Goal: Task Accomplishment & Management: Manage account settings

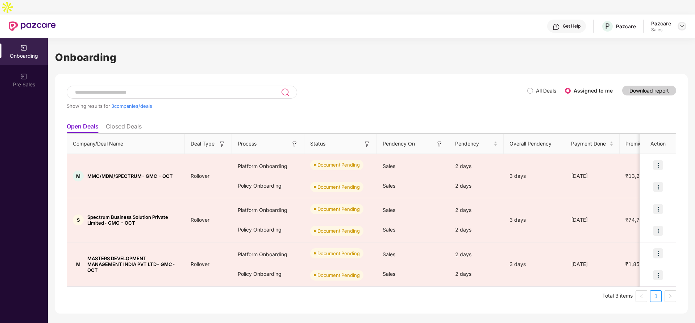
click at [682, 23] on img at bounding box center [682, 26] width 6 height 6
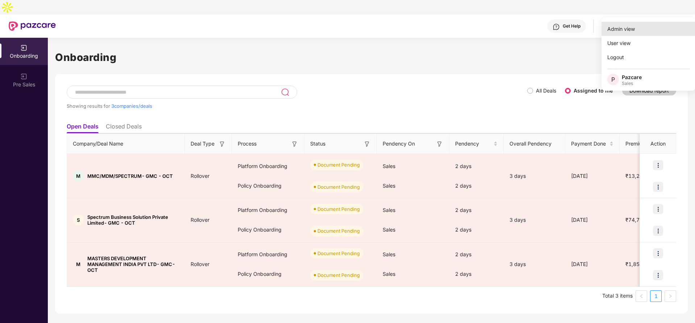
click at [650, 30] on div "Admin view" at bounding box center [649, 29] width 94 height 14
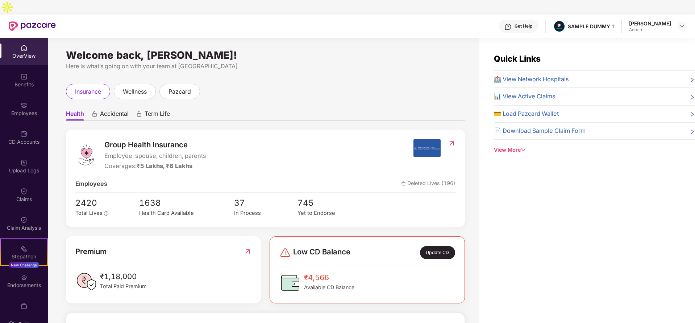
click at [113, 110] on span "Accidental" at bounding box center [114, 115] width 29 height 11
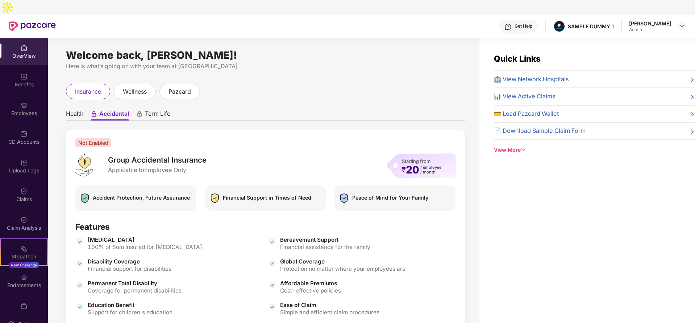
scroll to position [48, 0]
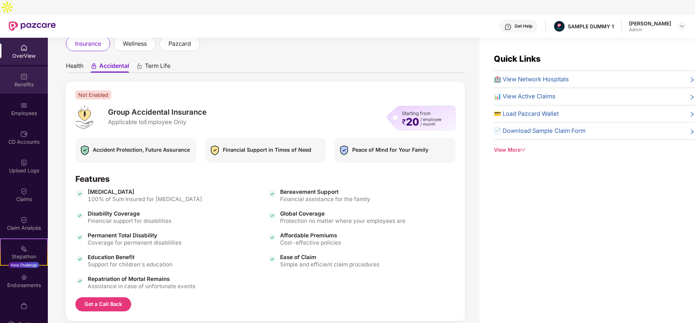
click at [29, 78] on div "Benefits" at bounding box center [24, 79] width 48 height 27
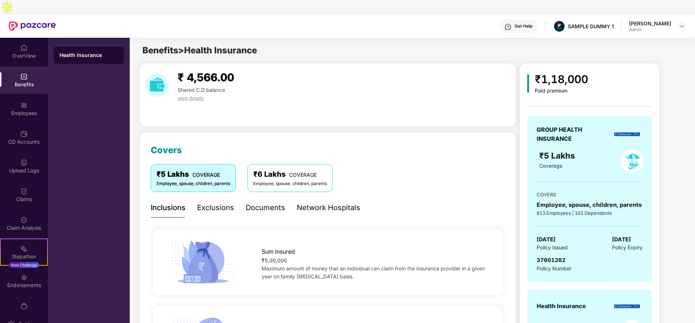
click at [216, 202] on div "Exclusions" at bounding box center [215, 207] width 37 height 11
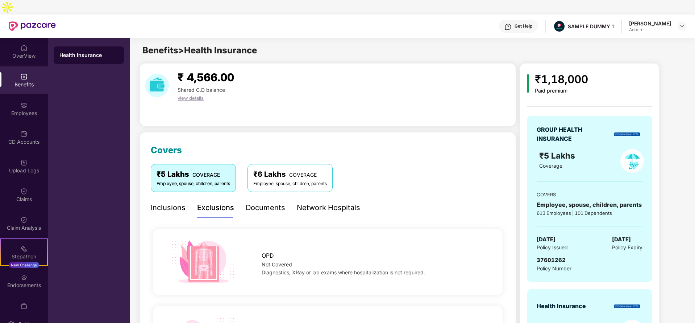
drag, startPoint x: 271, startPoint y: 191, endPoint x: 252, endPoint y: 193, distance: 19.7
click at [252, 202] on div "Documents" at bounding box center [266, 207] width 40 height 11
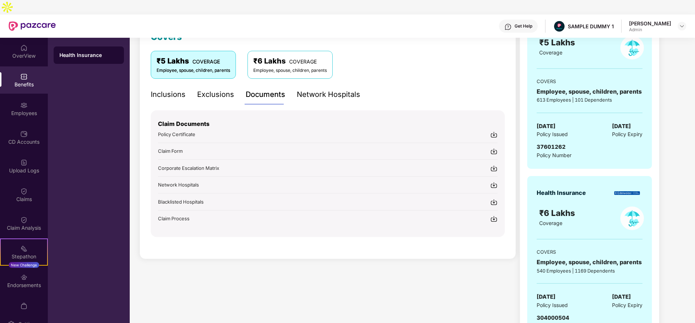
scroll to position [114, 0]
click at [324, 88] on div "Network Hospitals" at bounding box center [328, 93] width 63 height 11
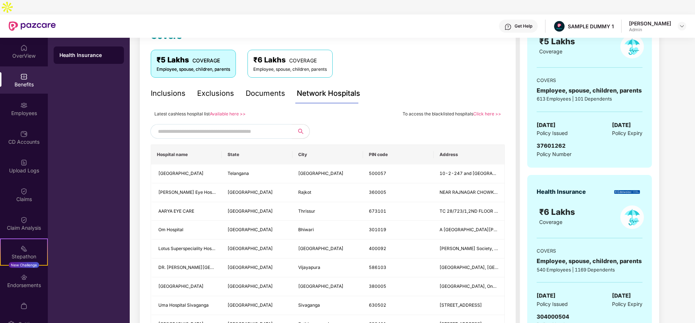
click at [235, 126] on input "text" at bounding box center [220, 131] width 124 height 11
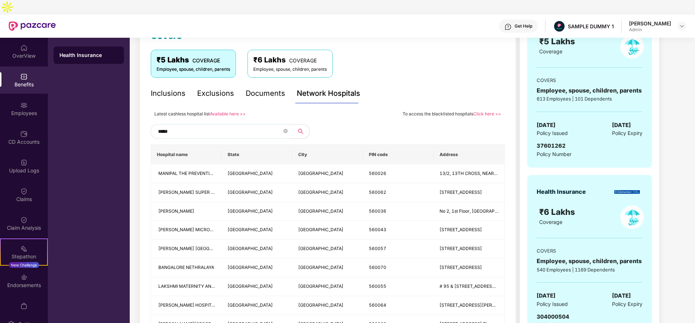
type input "******"
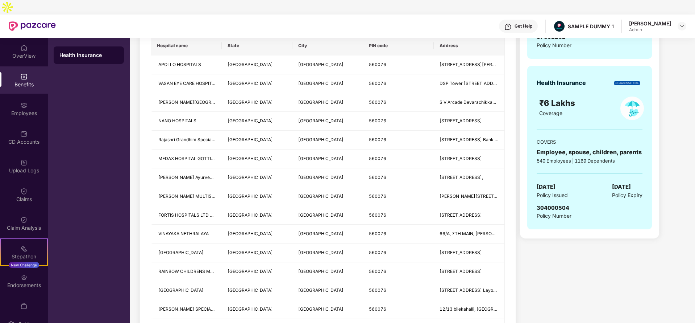
scroll to position [157, 0]
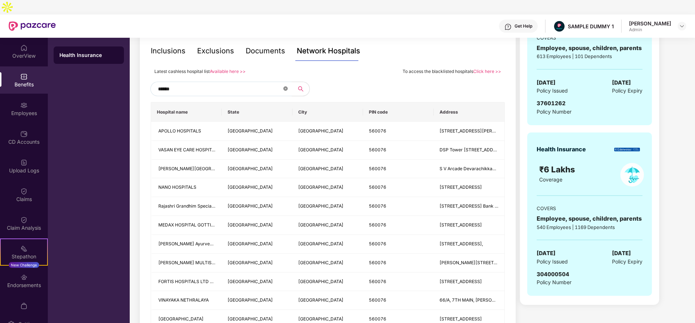
click at [284, 85] on span at bounding box center [285, 88] width 4 height 7
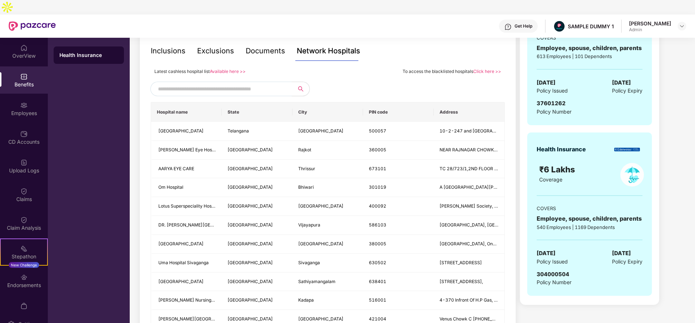
click at [266, 83] on input "text" at bounding box center [220, 88] width 124 height 11
click at [24, 95] on div "Employees" at bounding box center [24, 108] width 48 height 27
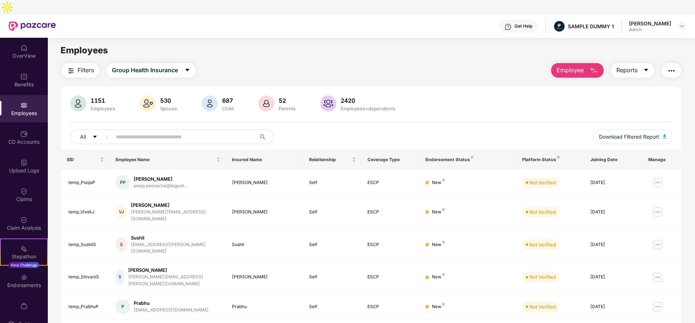
click at [575, 66] on span "Employee" at bounding box center [570, 70] width 27 height 9
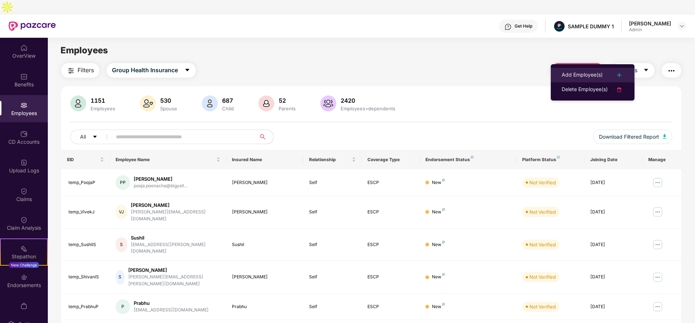
click at [567, 73] on div "Add Employee(s)" at bounding box center [582, 75] width 41 height 9
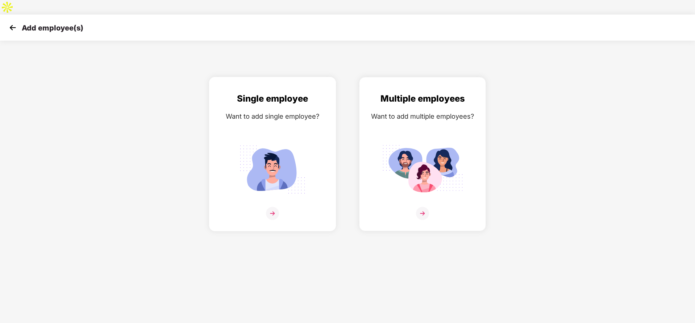
click at [306, 93] on div "Single employee Want to add single employee?" at bounding box center [273, 160] width 112 height 137
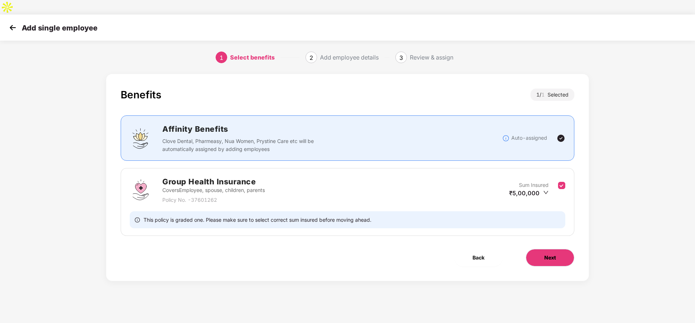
click at [550, 253] on span "Next" at bounding box center [550, 257] width 12 height 8
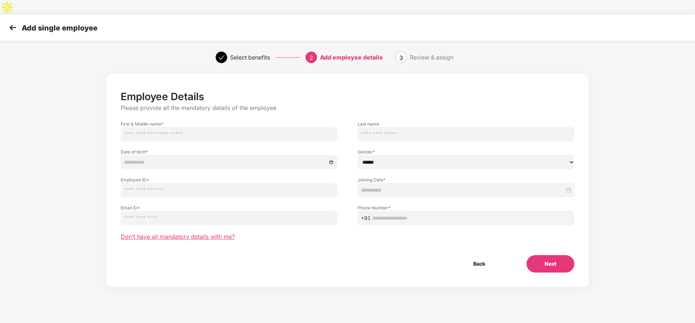
click at [217, 233] on span "Don’t have all mandatory details with me?" at bounding box center [178, 237] width 114 height 8
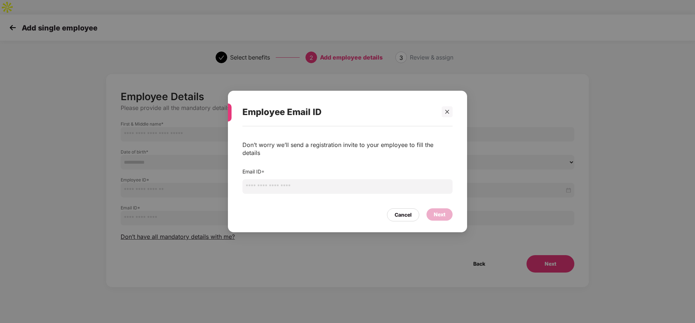
click at [282, 188] on input "email" at bounding box center [347, 186] width 210 height 14
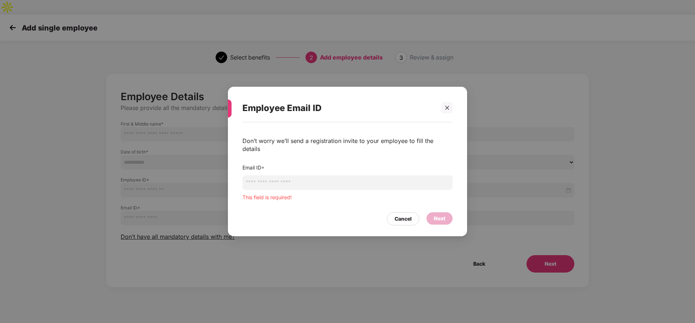
click at [449, 119] on div "Employee Email ID" at bounding box center [347, 108] width 210 height 28
click at [446, 113] on div at bounding box center [447, 107] width 11 height 11
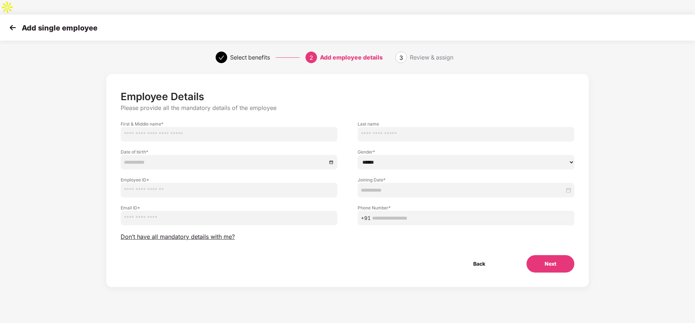
click at [17, 22] on img at bounding box center [12, 27] width 11 height 11
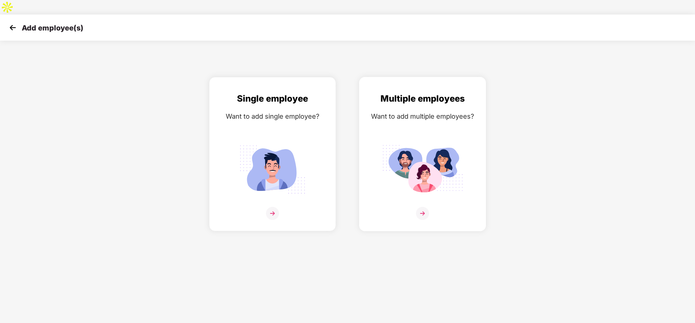
click at [443, 141] on img at bounding box center [422, 169] width 81 height 57
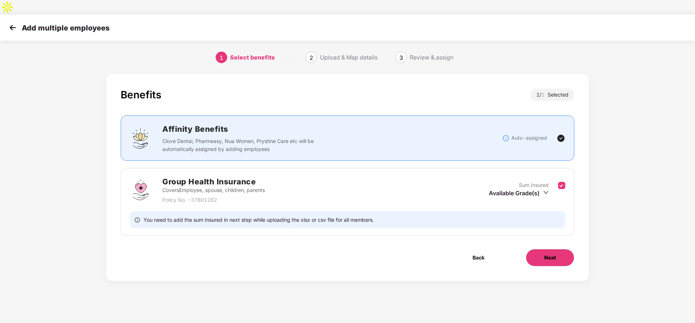
click at [554, 249] on button "Next" at bounding box center [550, 257] width 49 height 17
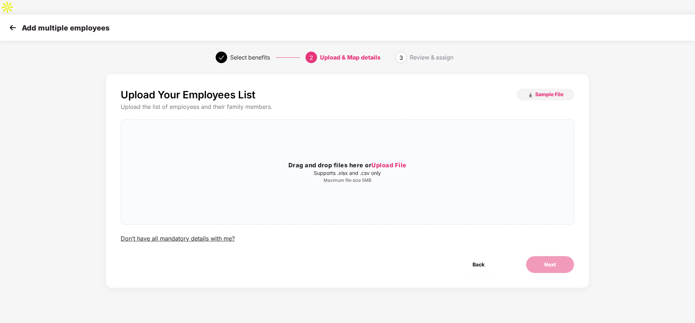
click at [12, 22] on img at bounding box center [12, 27] width 11 height 11
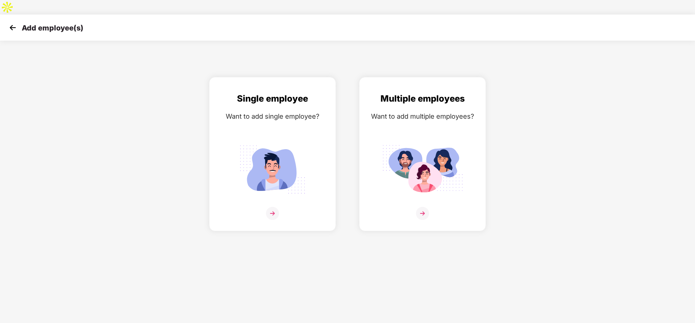
click at [12, 22] on img at bounding box center [12, 27] width 11 height 11
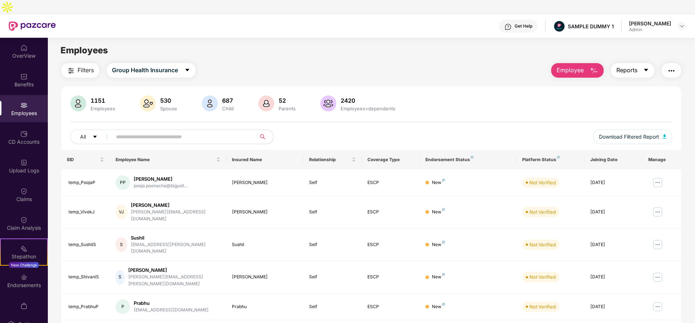
click at [635, 66] on span "Reports" at bounding box center [626, 70] width 21 height 9
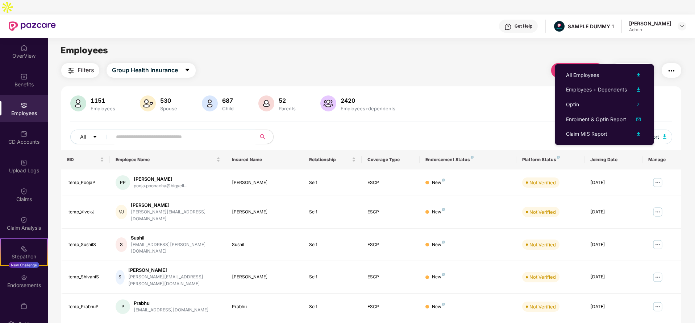
click at [670, 66] on img "button" at bounding box center [671, 70] width 9 height 9
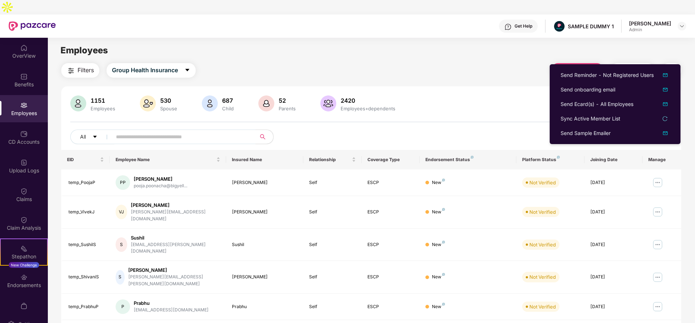
click at [475, 63] on div "Filters Group Health Insurance Employee Reports" at bounding box center [371, 70] width 620 height 14
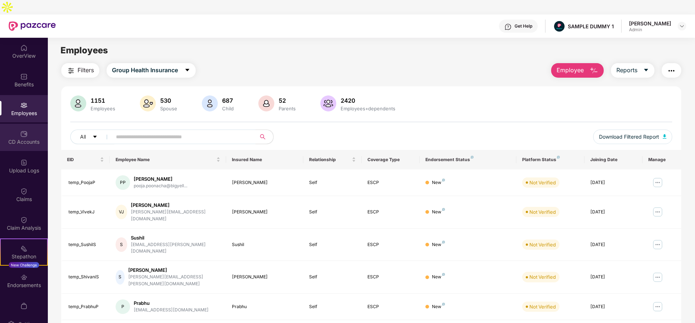
click at [29, 124] on div "CD Accounts" at bounding box center [24, 137] width 48 height 27
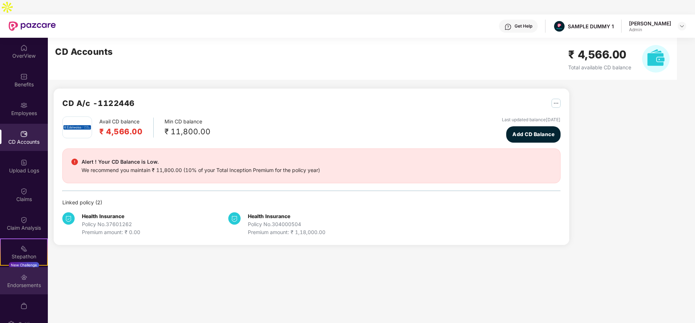
click at [19, 281] on div "Endorsements" at bounding box center [24, 284] width 48 height 7
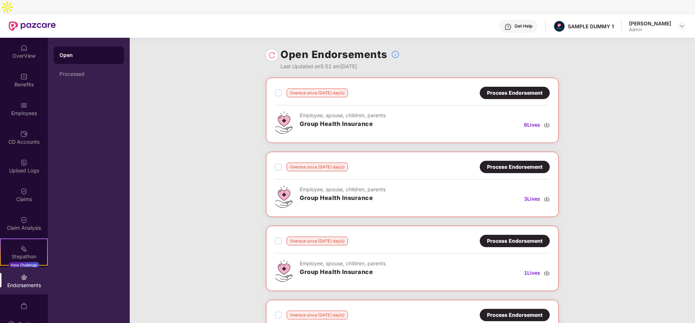
click at [499, 89] on div "Process Endorsement" at bounding box center [514, 93] width 55 height 8
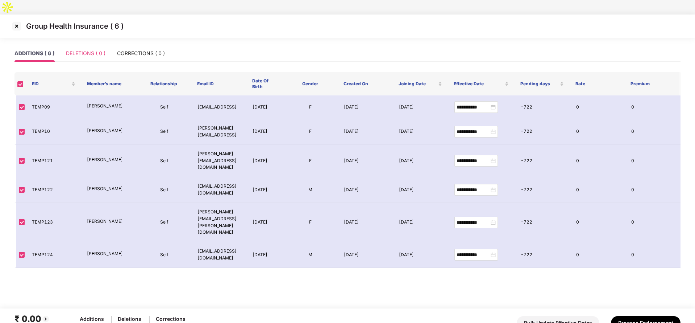
click at [79, 45] on div "DELETIONS ( 0 )" at bounding box center [86, 53] width 40 height 17
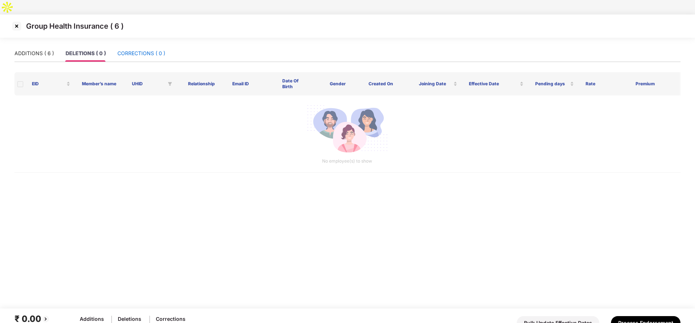
click at [136, 49] on div "CORRECTIONS ( 0 )" at bounding box center [141, 53] width 48 height 8
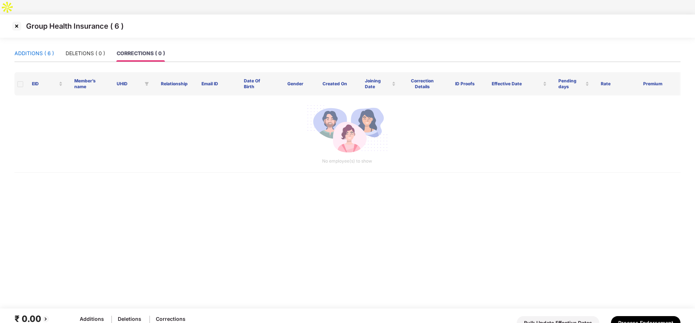
click at [37, 49] on div "ADDITIONS ( 6 )" at bounding box center [34, 53] width 40 height 8
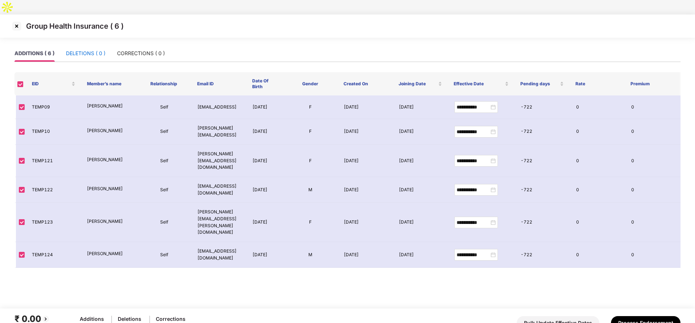
click at [92, 49] on div "DELETIONS ( 0 )" at bounding box center [86, 53] width 40 height 8
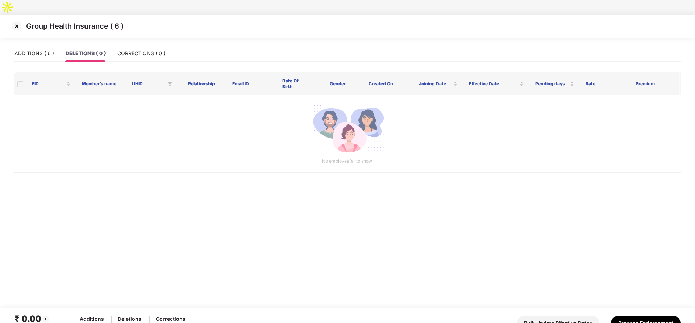
click at [19, 20] on img at bounding box center [17, 26] width 12 height 12
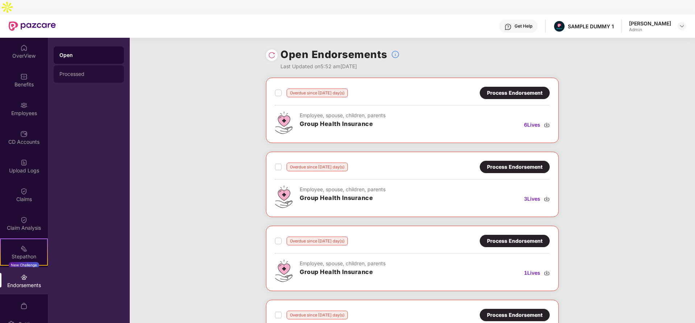
click at [87, 71] on div "Processed" at bounding box center [88, 74] width 59 height 6
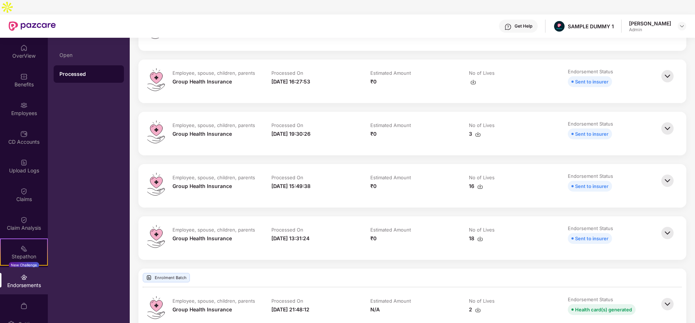
scroll to position [194, 0]
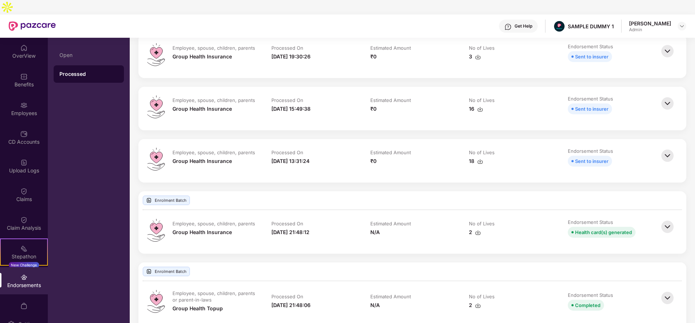
click at [666, 219] on img at bounding box center [668, 227] width 16 height 16
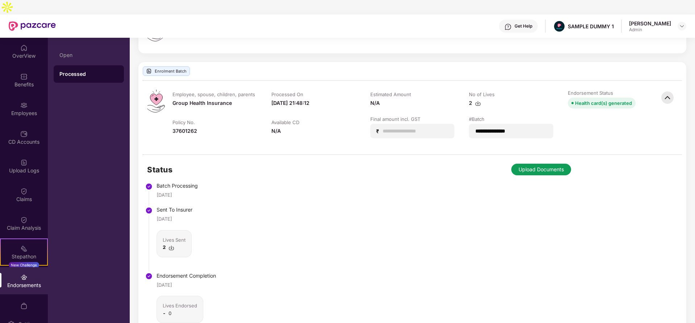
scroll to position [418, 0]
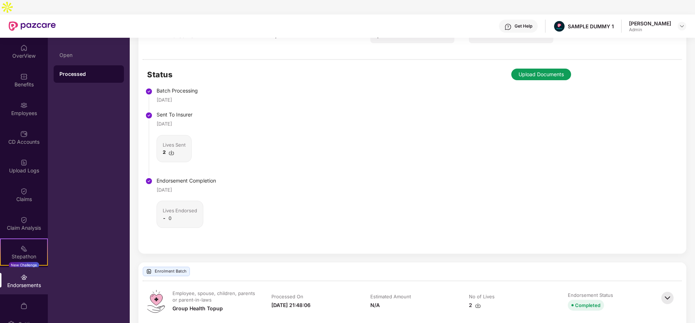
click at [670, 290] on img at bounding box center [668, 298] width 16 height 16
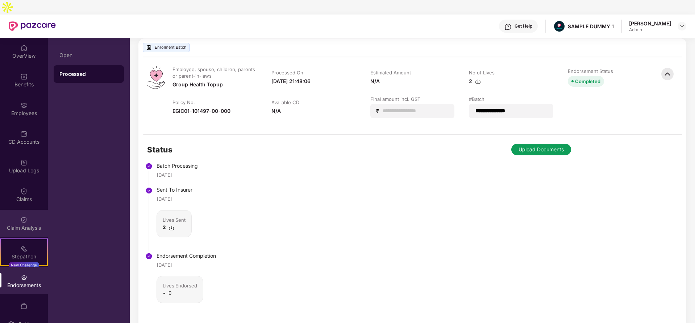
scroll to position [43, 0]
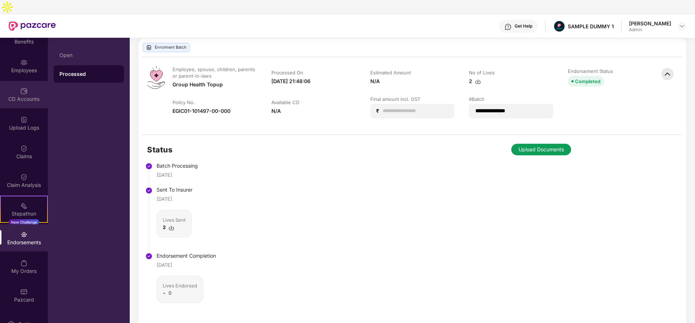
click at [24, 81] on div "CD Accounts" at bounding box center [24, 94] width 48 height 27
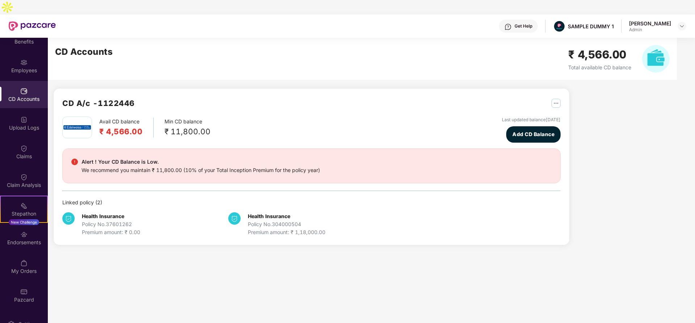
click at [522, 23] on div "Get Help" at bounding box center [524, 26] width 18 height 6
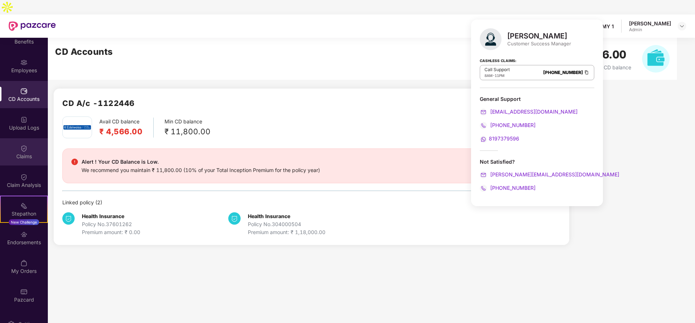
click at [26, 145] on img at bounding box center [23, 148] width 7 height 7
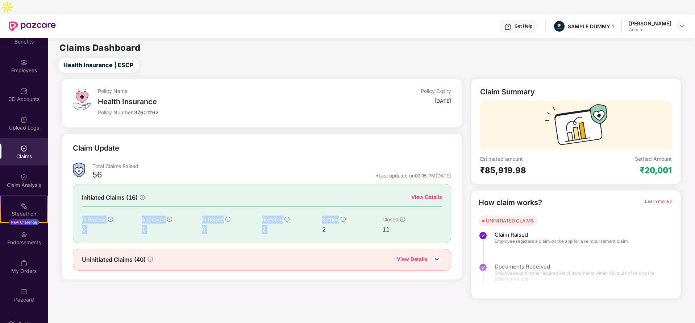
drag, startPoint x: 418, startPoint y: 180, endPoint x: 343, endPoint y: 192, distance: 75.3
click at [343, 192] on div "Initiated Claims (16) View Details In Process 0 Approved 1 IR Raised 0 Rejected…" at bounding box center [262, 213] width 379 height 59
click at [427, 193] on div "View Details" at bounding box center [426, 197] width 31 height 8
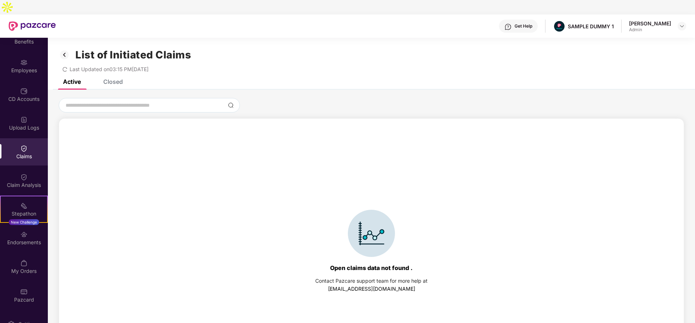
click at [119, 78] on div "Closed" at bounding box center [113, 81] width 20 height 7
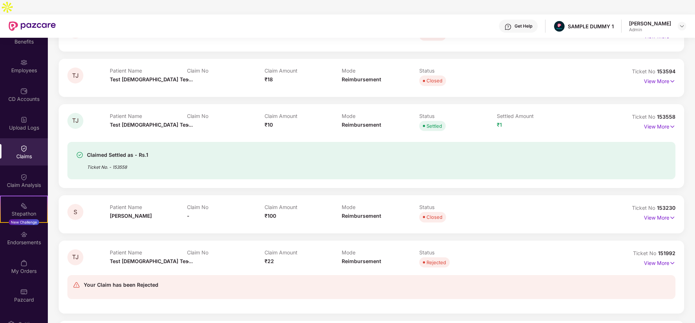
scroll to position [130, 0]
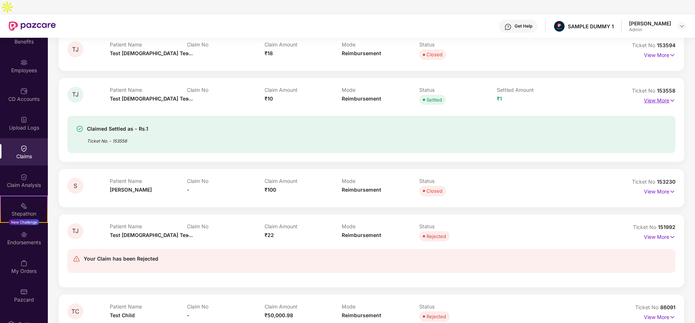
click at [655, 95] on p "View More" at bounding box center [660, 100] width 32 height 10
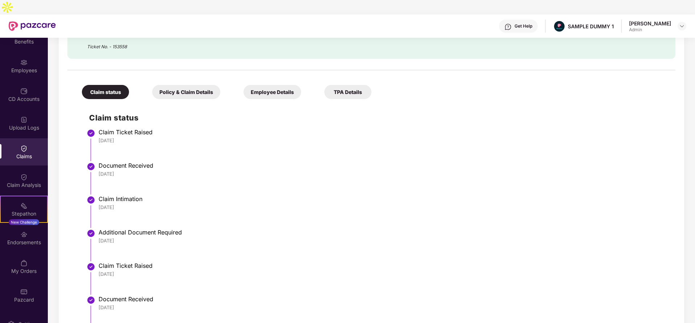
scroll to position [248, 0]
click at [526, 20] on div "Get Help" at bounding box center [518, 26] width 39 height 13
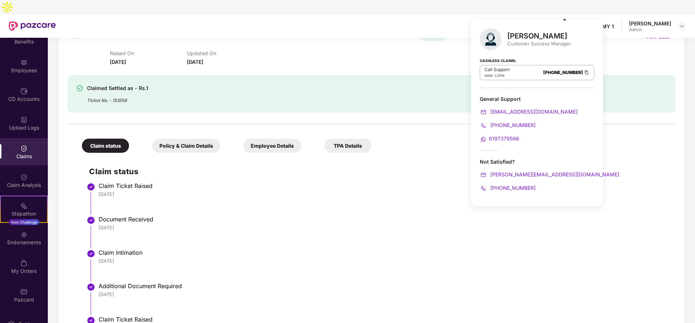
scroll to position [194, 0]
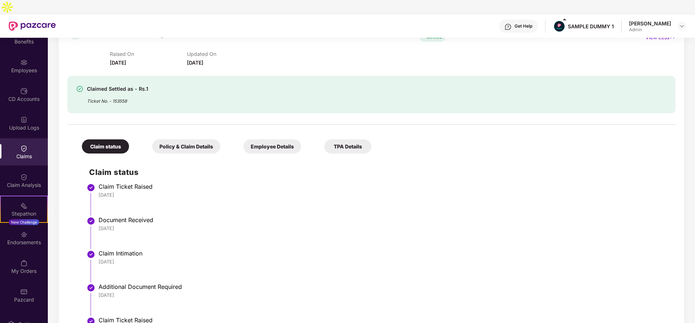
click at [180, 139] on div "Policy & Claim Details" at bounding box center [186, 146] width 68 height 14
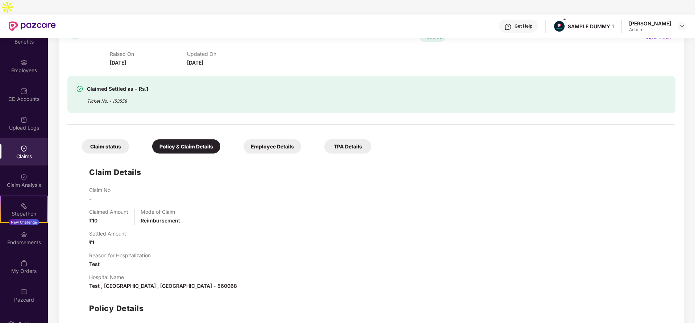
click at [278, 139] on div "Employee Details" at bounding box center [273, 146] width 58 height 14
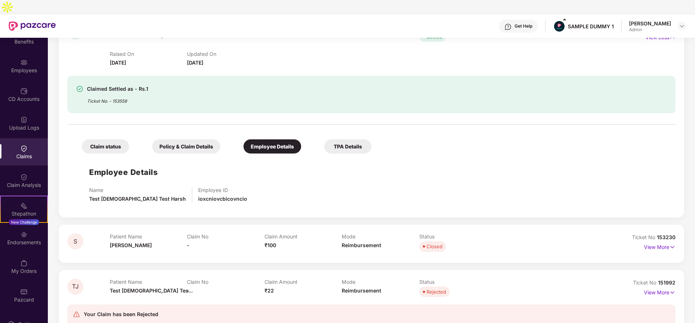
click at [352, 139] on div "TPA Details" at bounding box center [347, 146] width 47 height 14
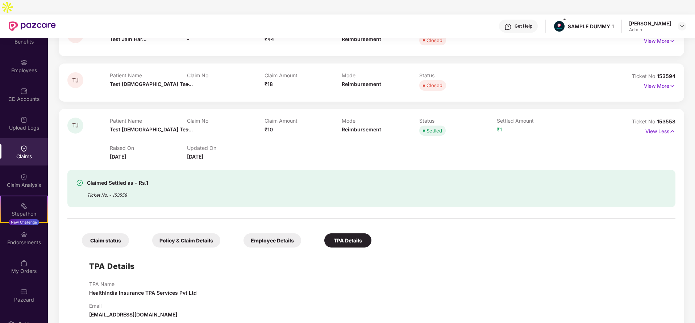
scroll to position [101, 0]
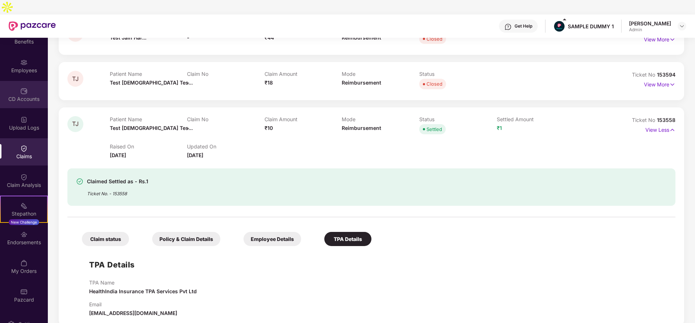
click at [14, 81] on div "CD Accounts" at bounding box center [24, 94] width 48 height 27
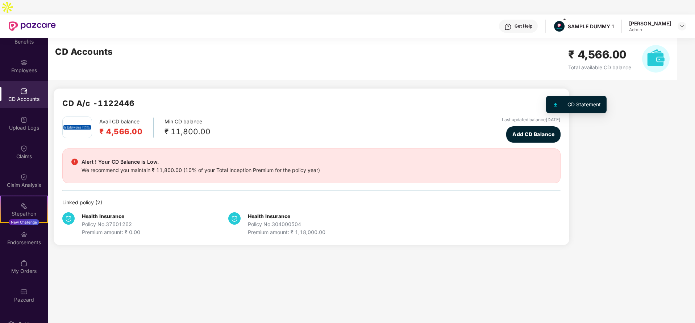
click at [557, 99] on img "button" at bounding box center [556, 103] width 9 height 9
click at [352, 97] on div "CD A/c - 1122446" at bounding box center [311, 106] width 498 height 19
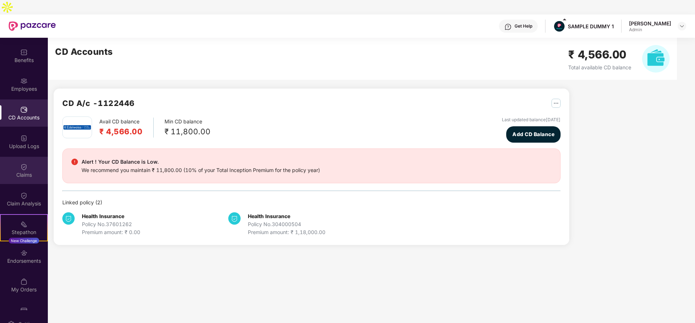
scroll to position [24, 0]
click at [26, 171] on div "Claims" at bounding box center [24, 174] width 48 height 7
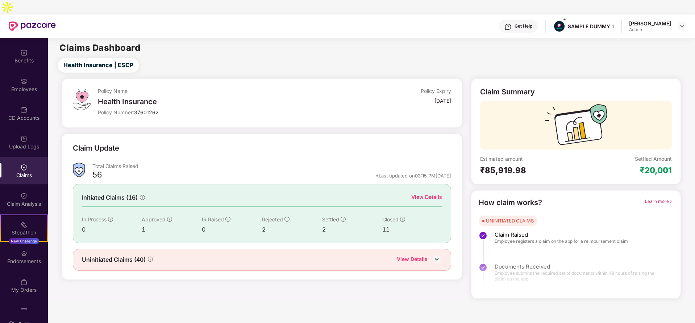
click at [434, 193] on div "View Details" at bounding box center [426, 197] width 31 height 8
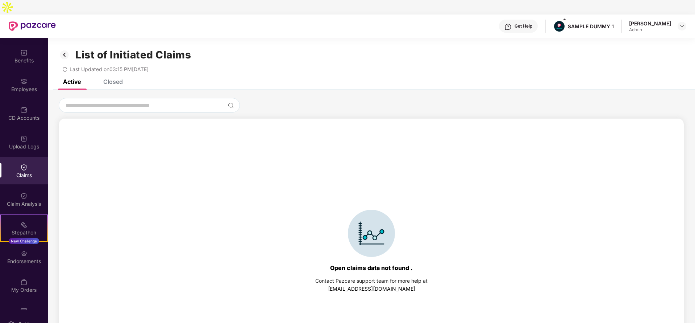
click at [114, 78] on div "Closed" at bounding box center [113, 81] width 20 height 7
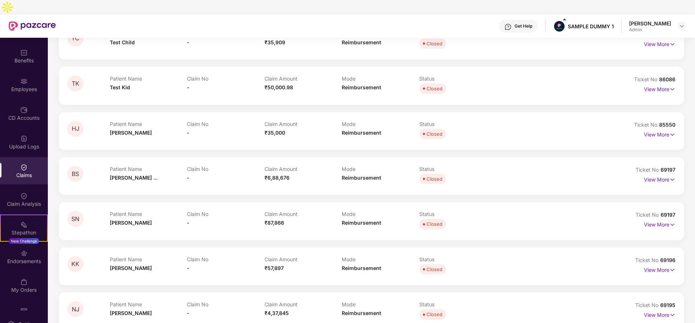
scroll to position [711, 0]
click at [669, 85] on img at bounding box center [672, 89] width 6 height 8
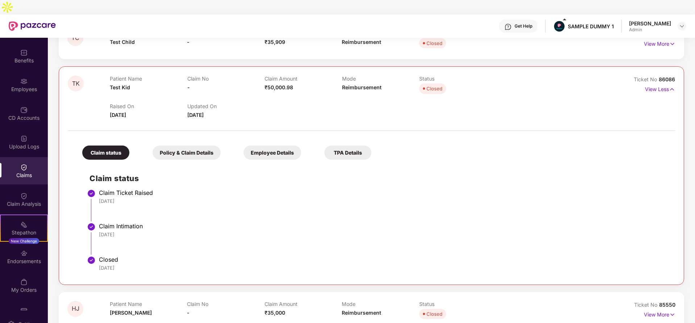
click at [167, 145] on div "Policy & Claim Details" at bounding box center [187, 152] width 68 height 14
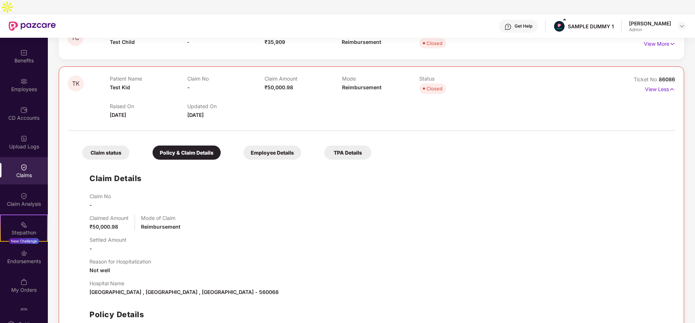
click at [279, 145] on div "Employee Details" at bounding box center [273, 152] width 58 height 14
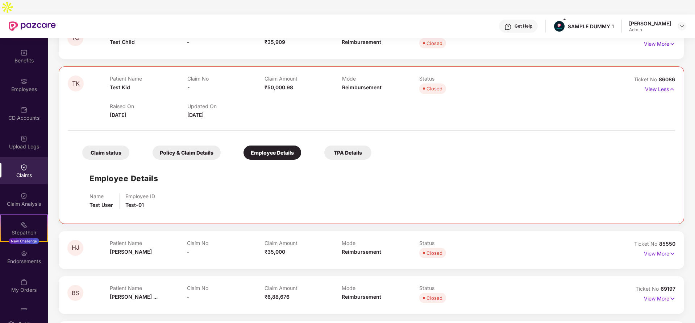
click at [353, 145] on div "TPA Details" at bounding box center [347, 152] width 47 height 14
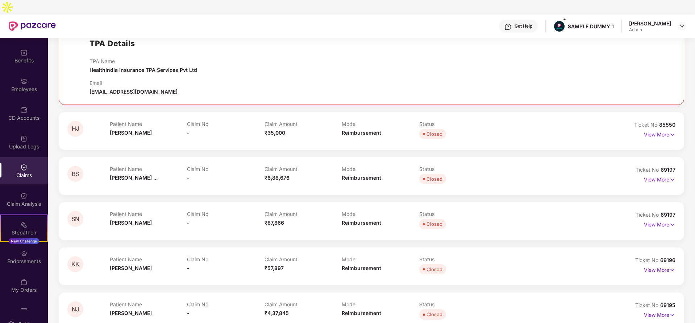
scroll to position [846, 0]
click at [27, 186] on div "Claim Analysis" at bounding box center [24, 199] width 48 height 27
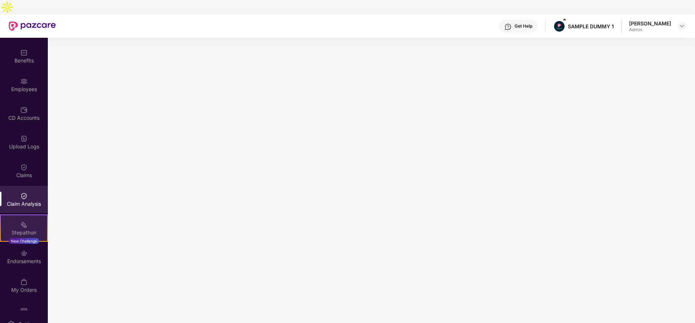
click at [22, 221] on img at bounding box center [23, 224] width 7 height 7
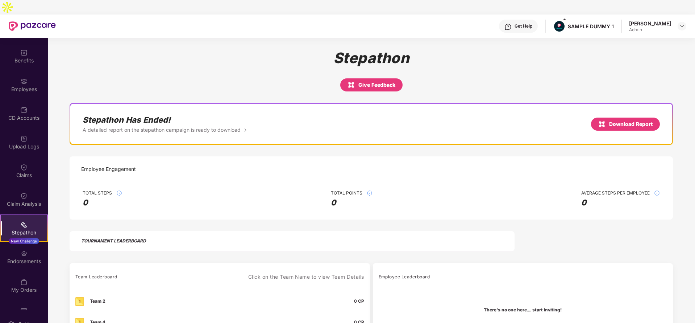
click at [532, 23] on div "Get Help" at bounding box center [524, 26] width 18 height 6
click at [436, 68] on div "Stepathon Give Feedback" at bounding box center [371, 70] width 603 height 42
